Goal: Navigation & Orientation: Find specific page/section

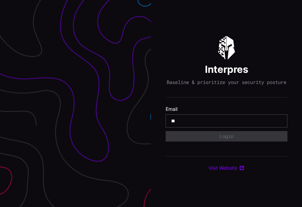
type input "**********"
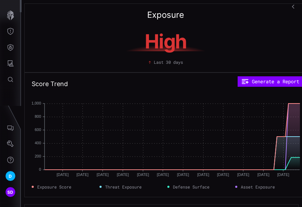
click at [195, 124] on rect at bounding box center [173, 136] width 256 height 66
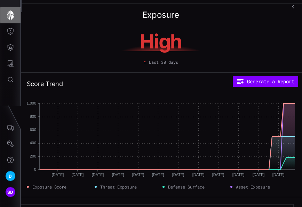
click at [7, 16] on icon "button" at bounding box center [11, 15] width 10 height 10
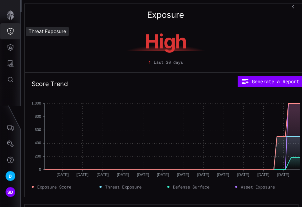
click at [12, 33] on icon "Threat Exposure" at bounding box center [10, 31] width 6 height 7
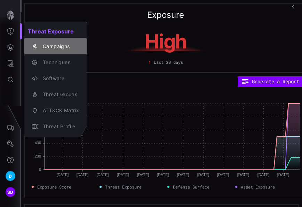
click at [54, 46] on div "Campaigns" at bounding box center [59, 46] width 40 height 9
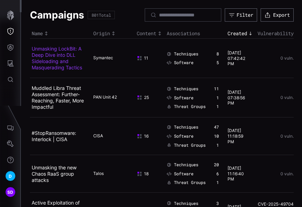
click at [51, 60] on link "Unmasking LockBit: A Deep Dive into DLL Sideloading and Masquerading Tactics" at bounding box center [57, 58] width 50 height 25
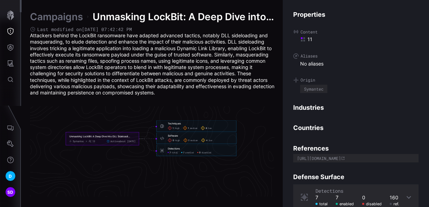
scroll to position [1534, 415]
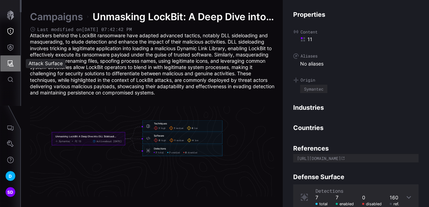
click at [11, 64] on icon "Attack Surface" at bounding box center [11, 63] width 6 height 6
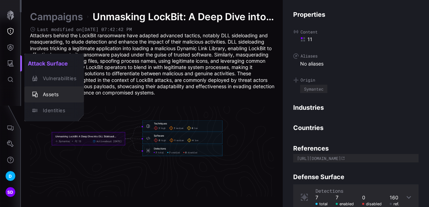
click at [46, 94] on div "Assets" at bounding box center [57, 94] width 37 height 9
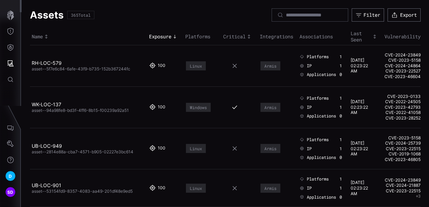
click at [173, 37] on icon "Toggle sort direction" at bounding box center [175, 37] width 6 height 6
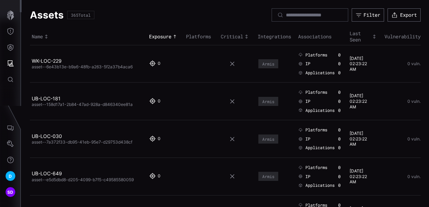
click at [173, 37] on icon "Toggle sort direction" at bounding box center [175, 37] width 6 height 6
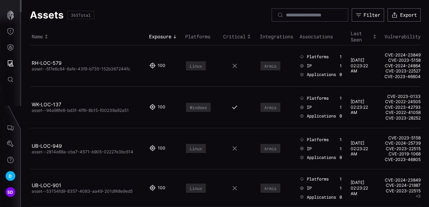
click at [173, 37] on icon "Toggle sort direction" at bounding box center [175, 37] width 6 height 6
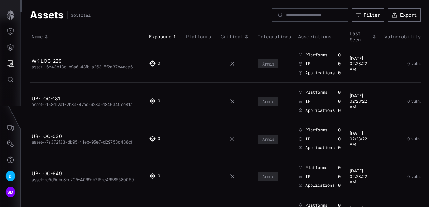
click at [173, 37] on icon "Toggle sort direction" at bounding box center [175, 37] width 6 height 6
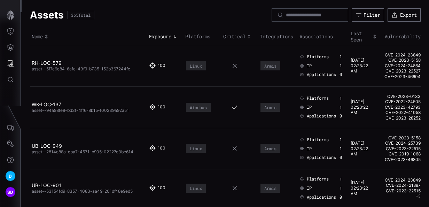
click at [173, 37] on icon "Toggle sort direction" at bounding box center [175, 37] width 6 height 6
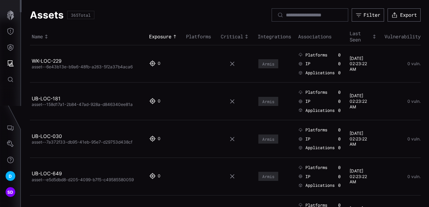
click at [235, 35] on div "Critical" at bounding box center [237, 36] width 33 height 6
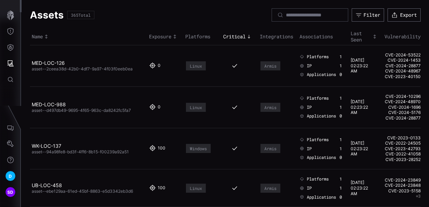
click at [235, 35] on div "Critical" at bounding box center [239, 36] width 33 height 6
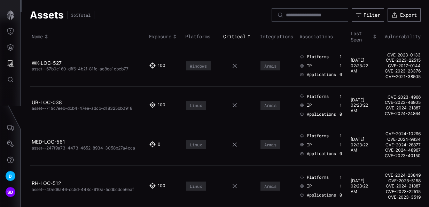
click at [235, 35] on div "Critical" at bounding box center [239, 36] width 33 height 6
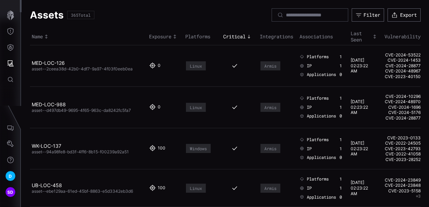
click at [302, 37] on th "Last Seen" at bounding box center [364, 37] width 31 height 16
click at [302, 36] on icon "Toggle sort direction" at bounding box center [375, 37] width 6 height 6
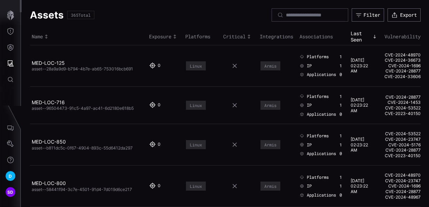
click at [302, 36] on icon "Toggle sort direction" at bounding box center [375, 37] width 6 height 6
click at [302, 36] on icon "Toggle sort direction" at bounding box center [375, 36] width 2 height 3
click at [302, 36] on icon "Toggle sort direction" at bounding box center [375, 37] width 6 height 6
click at [302, 36] on icon "Toggle sort direction" at bounding box center [375, 36] width 2 height 3
click at [302, 36] on icon "Toggle sort direction" at bounding box center [375, 37] width 6 height 6
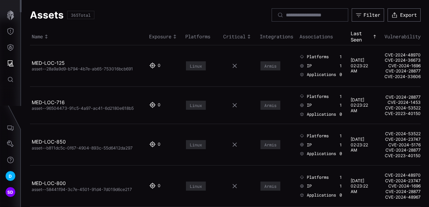
click at [302, 36] on icon "Toggle sort direction" at bounding box center [375, 36] width 2 height 3
click at [302, 36] on icon "Toggle sort direction" at bounding box center [375, 37] width 6 height 6
click at [302, 36] on icon "Toggle sort direction" at bounding box center [375, 36] width 2 height 3
click at [302, 34] on icon "Toggle sort direction" at bounding box center [375, 37] width 6 height 6
click at [302, 35] on icon "Toggle sort direction" at bounding box center [375, 37] width 6 height 6
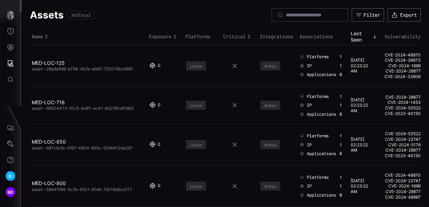
click at [302, 37] on icon "Toggle sort direction" at bounding box center [375, 36] width 2 height 3
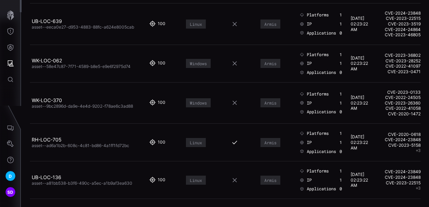
scroll to position [3752, 0]
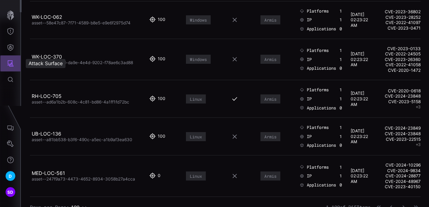
click at [13, 65] on icon "Attack Surface" at bounding box center [11, 63] width 6 height 6
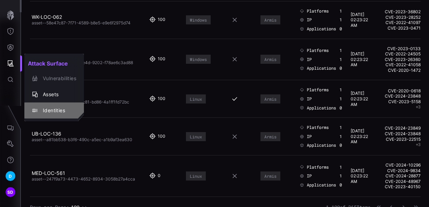
click at [50, 109] on div "Identities" at bounding box center [57, 110] width 37 height 9
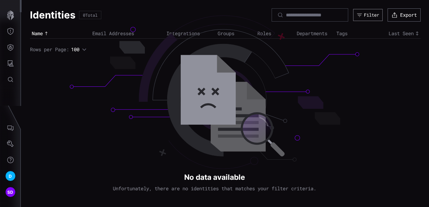
click at [302, 15] on div "Filter" at bounding box center [371, 15] width 15 height 6
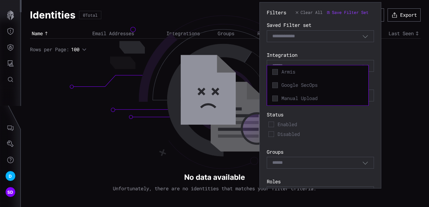
click at [282, 65] on input at bounding box center [280, 66] width 17 height 6
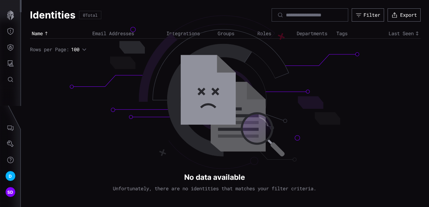
click at [97, 103] on div "Identities 0 Total Filter Export Name Email Addresses Integrations Groups Roles…" at bounding box center [225, 103] width 407 height 207
click at [10, 49] on icon "Defense Surface" at bounding box center [10, 47] width 7 height 7
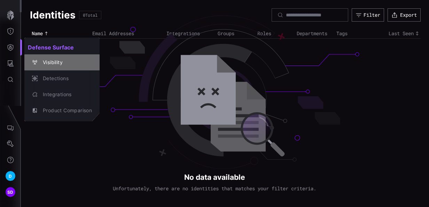
click at [55, 62] on div "Visibility" at bounding box center [65, 62] width 53 height 9
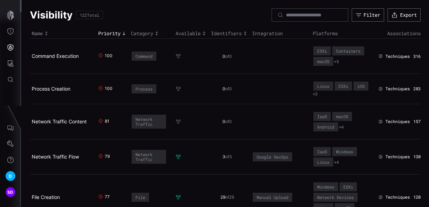
click at [203, 31] on icon "Toggle sort direction" at bounding box center [204, 34] width 6 height 6
